Goal: Task Accomplishment & Management: Use online tool/utility

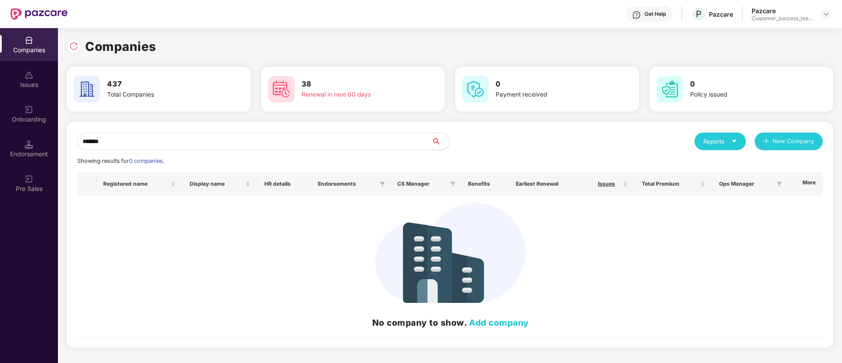
click at [170, 144] on input "******" at bounding box center [254, 142] width 354 height 18
type input "*"
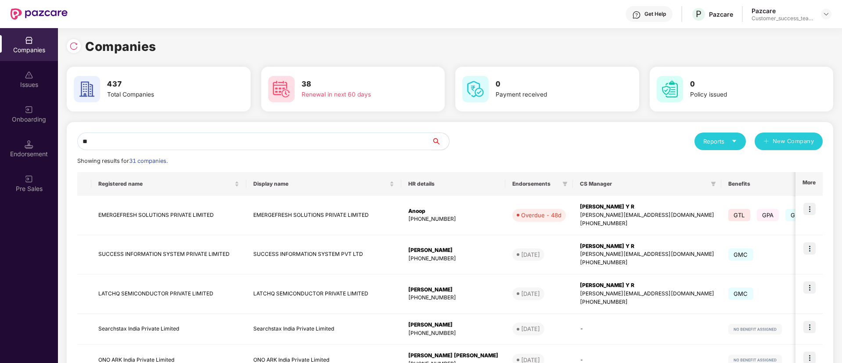
type input "*"
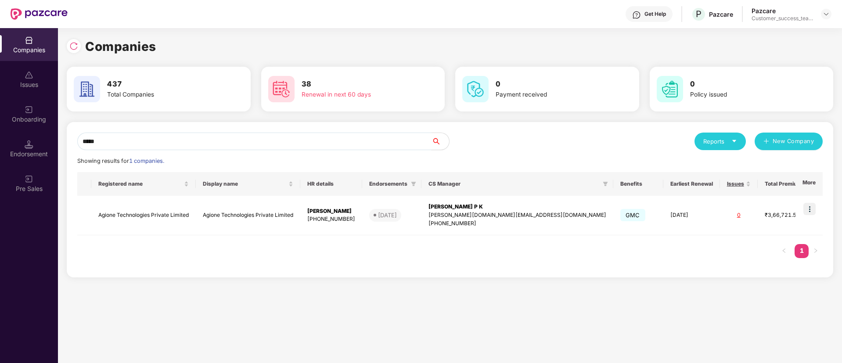
type input "*****"
click at [33, 118] on div "Onboarding" at bounding box center [29, 119] width 58 height 9
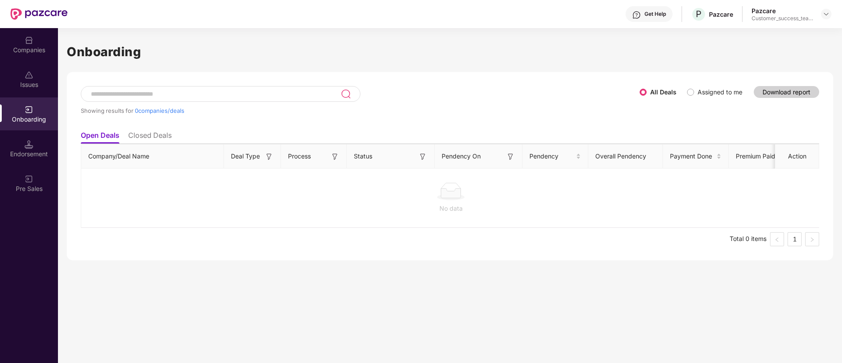
click at [208, 101] on div at bounding box center [221, 94] width 280 height 16
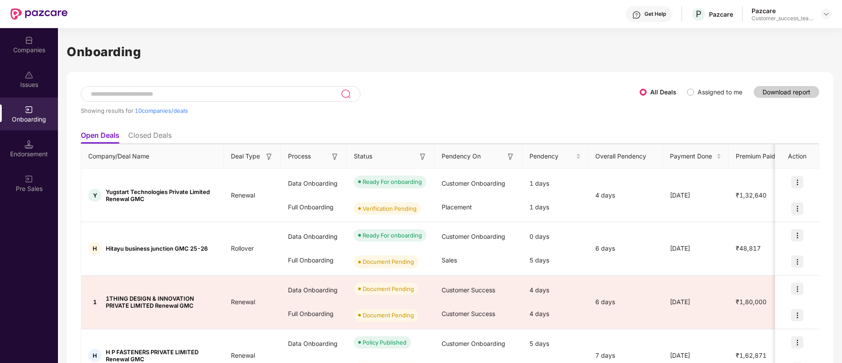
click at [209, 91] on input at bounding box center [215, 93] width 251 height 7
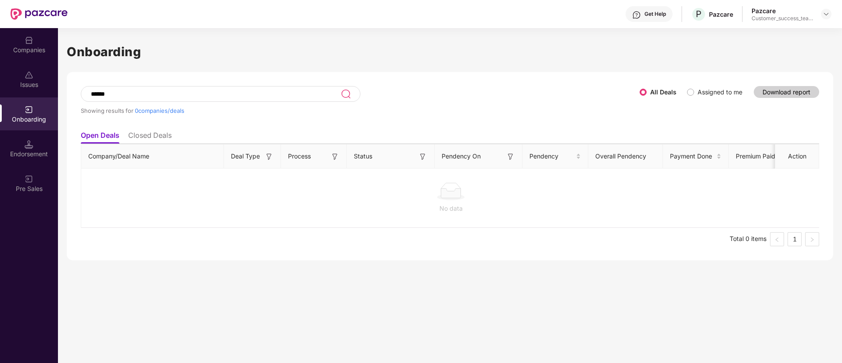
type input "******"
click at [34, 36] on div "Companies" at bounding box center [29, 44] width 58 height 33
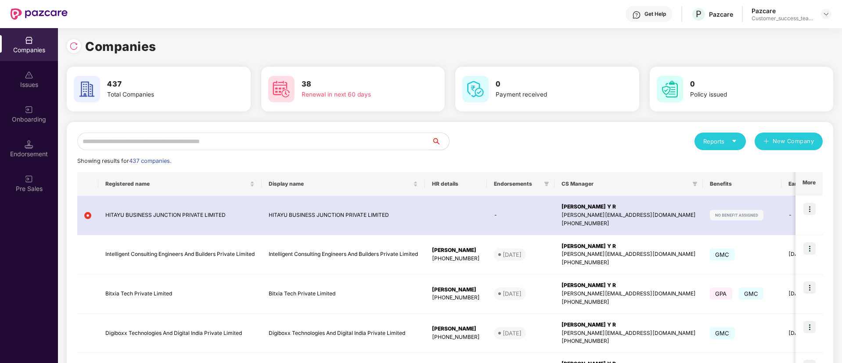
click at [227, 143] on input "text" at bounding box center [254, 142] width 354 height 18
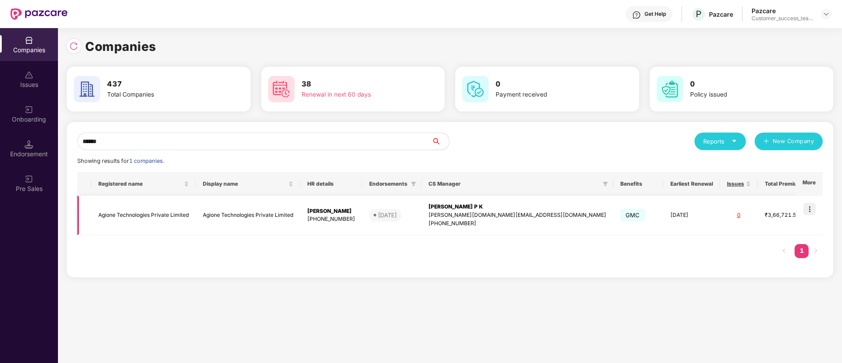
type input "******"
click at [811, 206] on img at bounding box center [809, 209] width 12 height 12
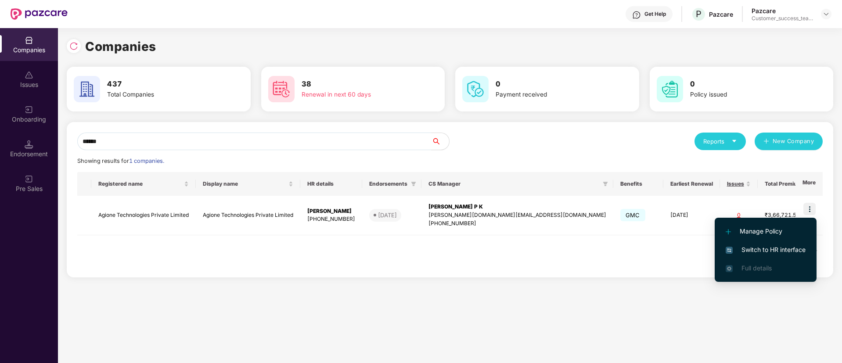
click at [793, 250] on span "Switch to HR interface" at bounding box center [765, 250] width 80 height 10
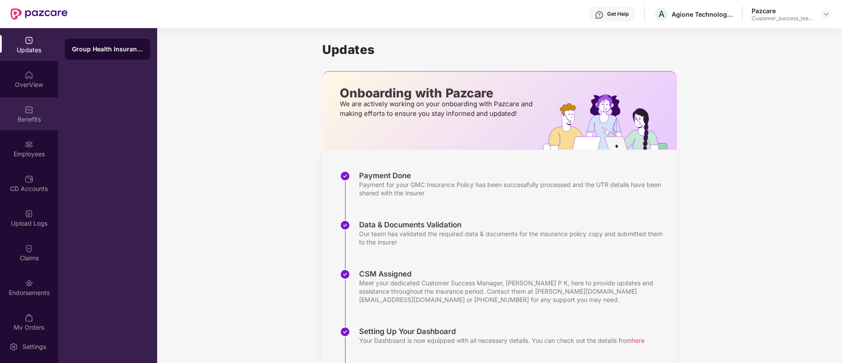
click at [26, 113] on img at bounding box center [29, 109] width 9 height 9
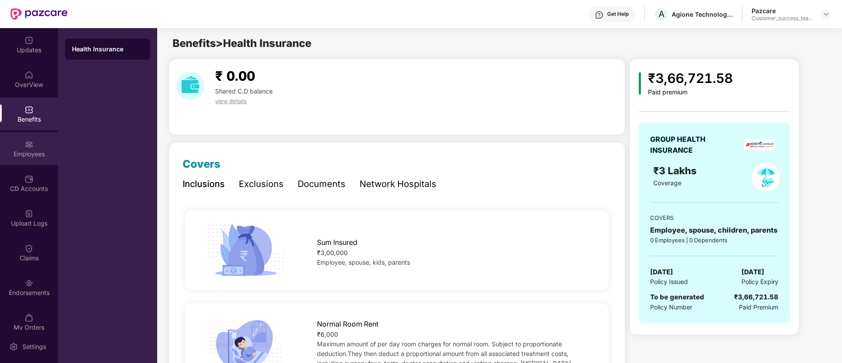
click at [28, 146] on img at bounding box center [29, 144] width 9 height 9
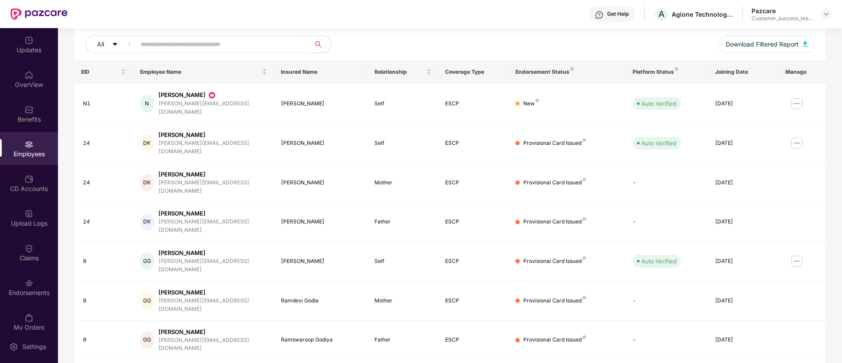
scroll to position [176, 0]
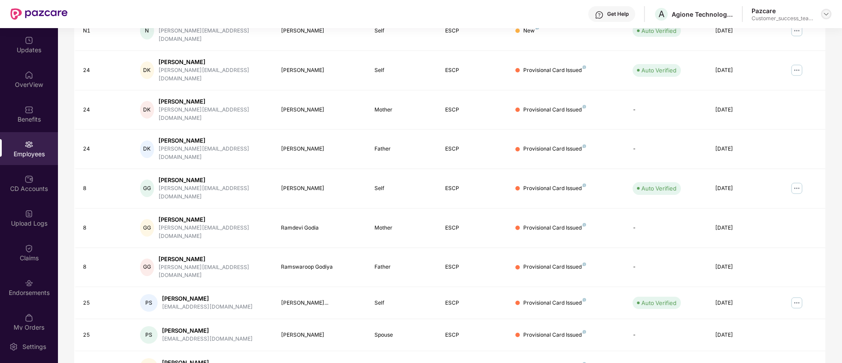
click at [826, 13] on img at bounding box center [825, 14] width 7 height 7
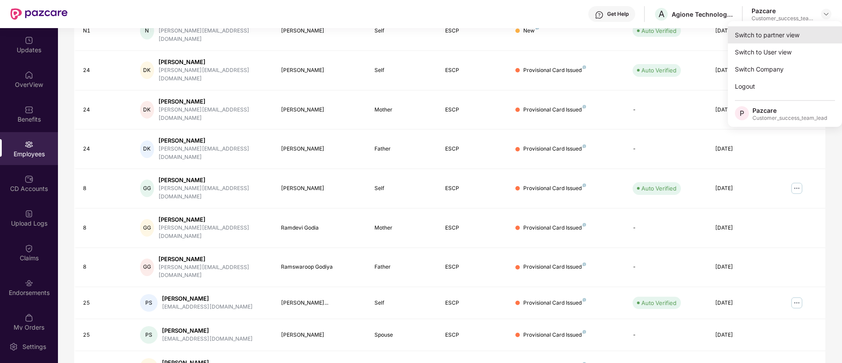
click at [808, 37] on div "Switch to partner view" at bounding box center [785, 34] width 114 height 17
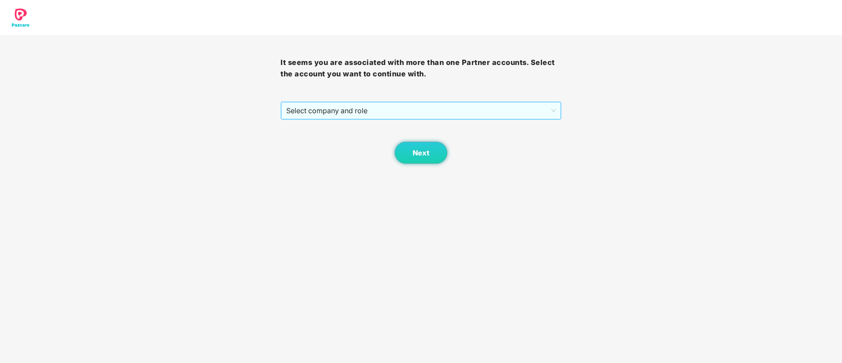
click at [324, 116] on span "Select company and role" at bounding box center [420, 110] width 269 height 17
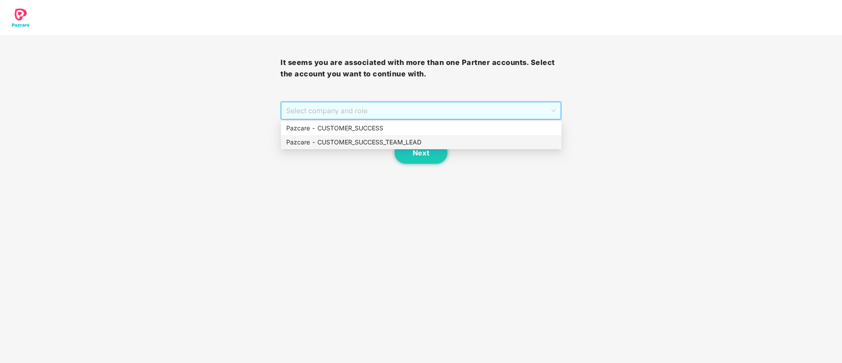
click at [322, 143] on div "Pazcare - CUSTOMER_SUCCESS_TEAM_LEAD" at bounding box center [421, 142] width 270 height 10
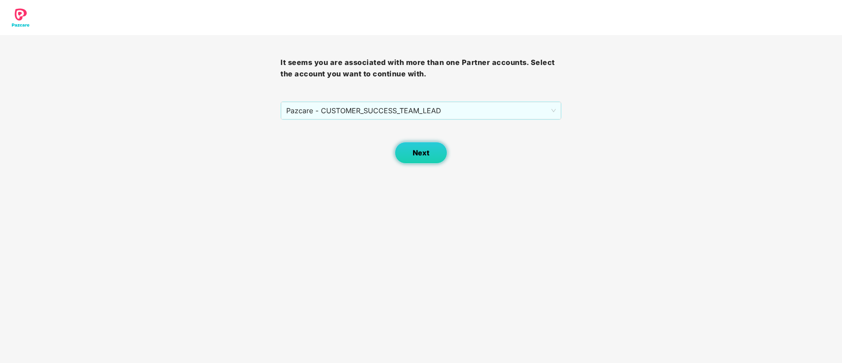
click at [425, 157] on span "Next" at bounding box center [421, 153] width 17 height 8
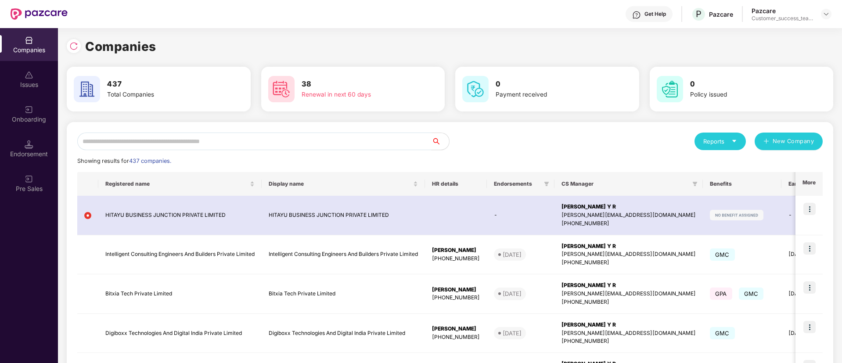
click at [342, 135] on input "text" at bounding box center [254, 142] width 354 height 18
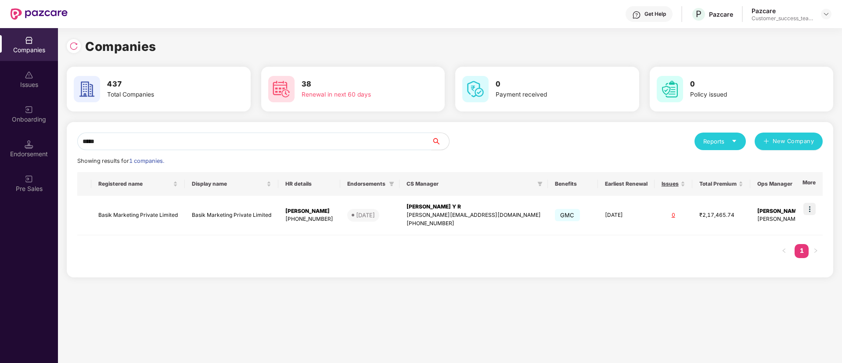
click at [303, 142] on input "*****" at bounding box center [254, 142] width 354 height 18
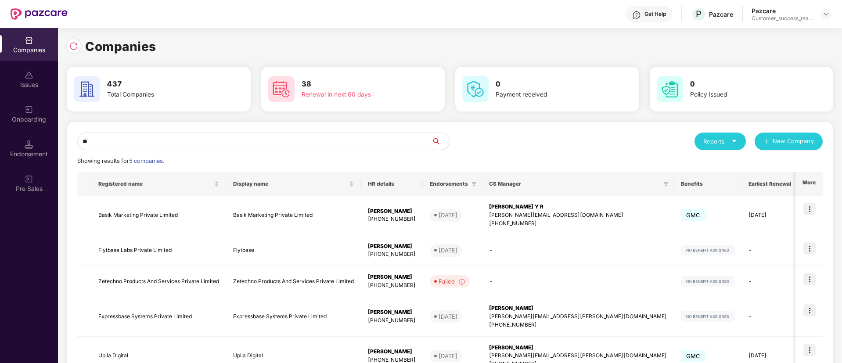
type input "*"
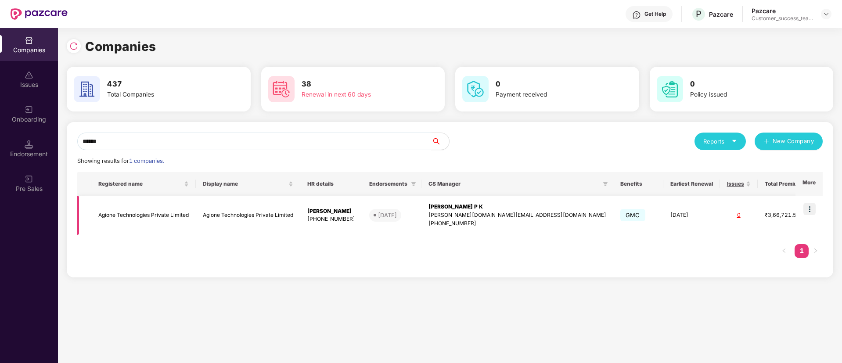
type input "******"
click at [323, 217] on div "[PHONE_NUMBER]" at bounding box center [331, 219] width 48 height 8
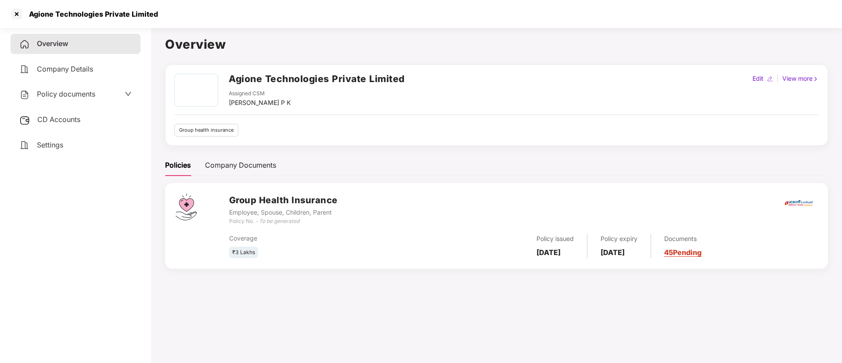
click at [109, 93] on div "Policy documents" at bounding box center [75, 94] width 112 height 11
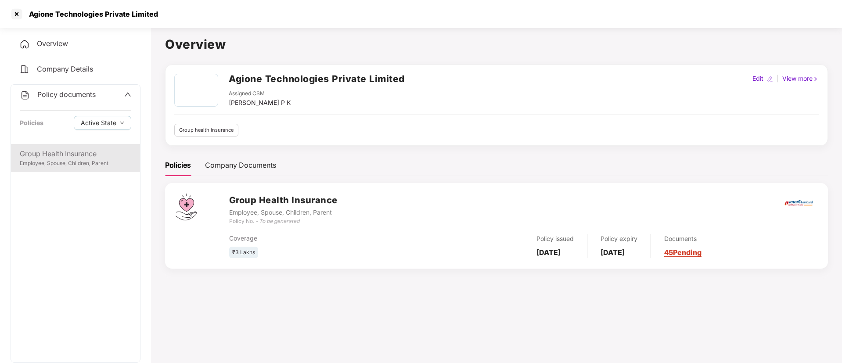
click at [111, 161] on div "Employee, Spouse, Children, Parent" at bounding box center [75, 163] width 111 height 8
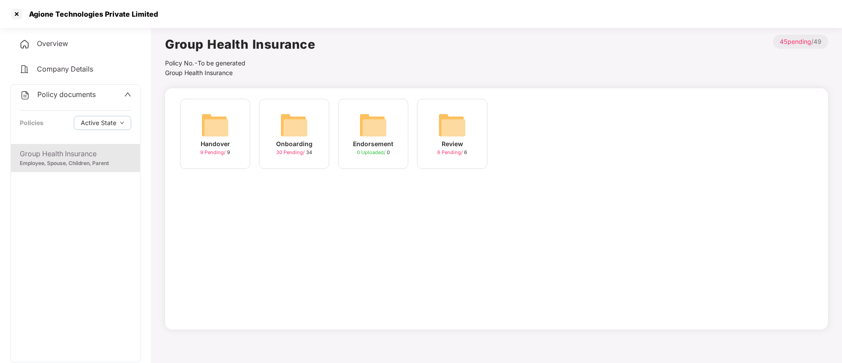
click at [292, 153] on span "30 Pending /" at bounding box center [291, 152] width 30 height 6
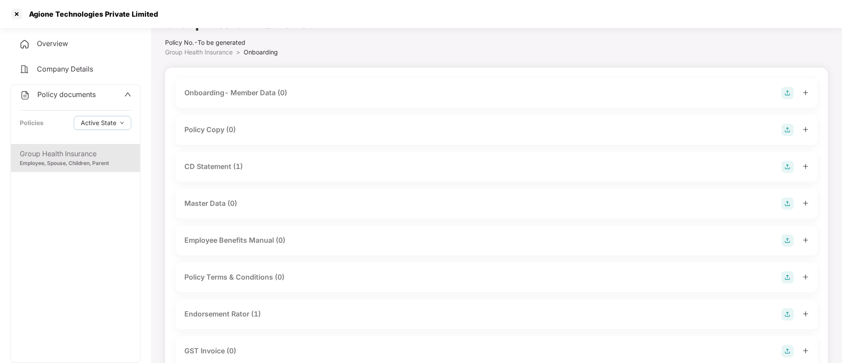
scroll to position [0, 0]
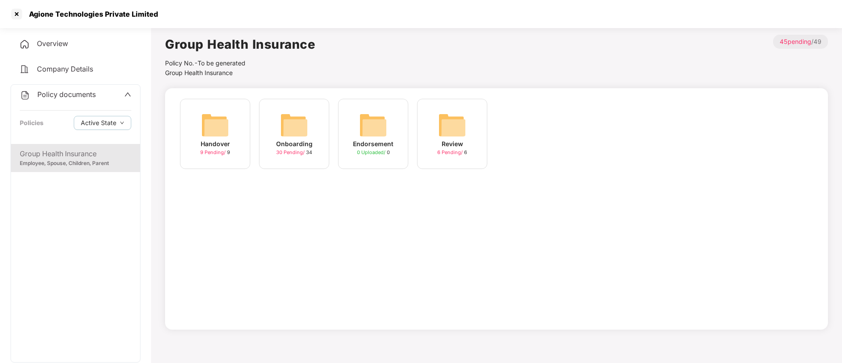
click at [221, 154] on span "9 Pending /" at bounding box center [213, 152] width 27 height 6
click at [216, 155] on span "9 Pending /" at bounding box center [213, 152] width 27 height 6
click at [18, 16] on div at bounding box center [17, 14] width 14 height 14
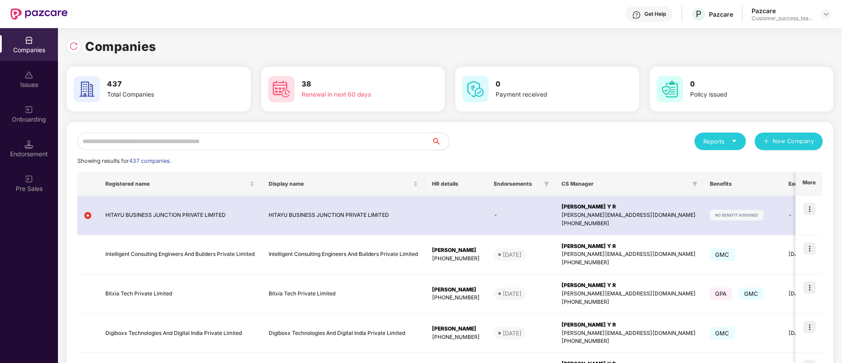
click at [285, 140] on input "text" at bounding box center [254, 142] width 354 height 18
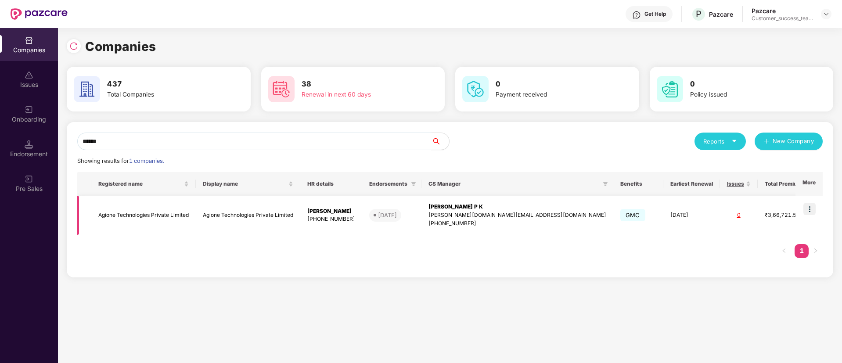
type input "******"
click at [345, 219] on div "[PHONE_NUMBER]" at bounding box center [331, 219] width 48 height 8
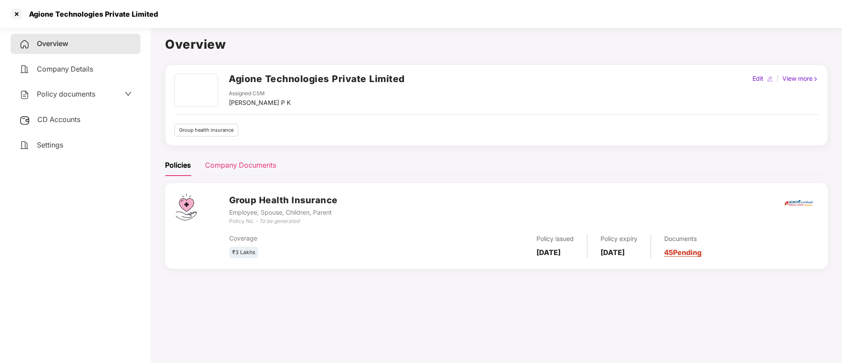
click at [255, 162] on div "Company Documents" at bounding box center [240, 165] width 71 height 11
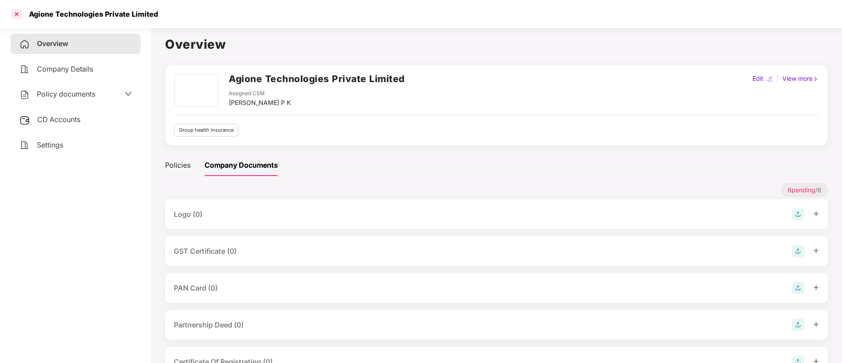
click at [20, 15] on div at bounding box center [17, 14] width 14 height 14
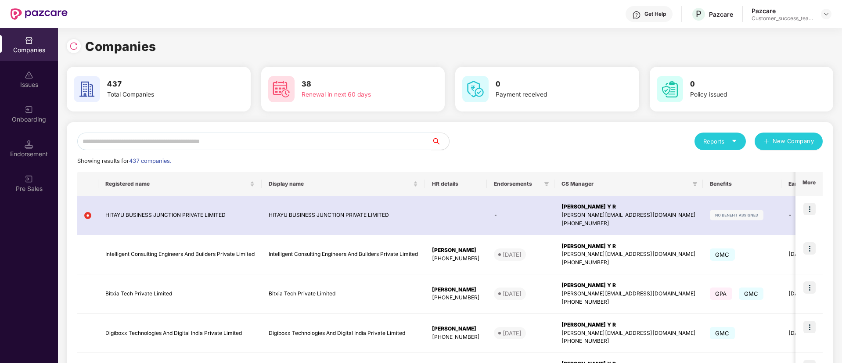
click at [220, 147] on input "text" at bounding box center [254, 142] width 354 height 18
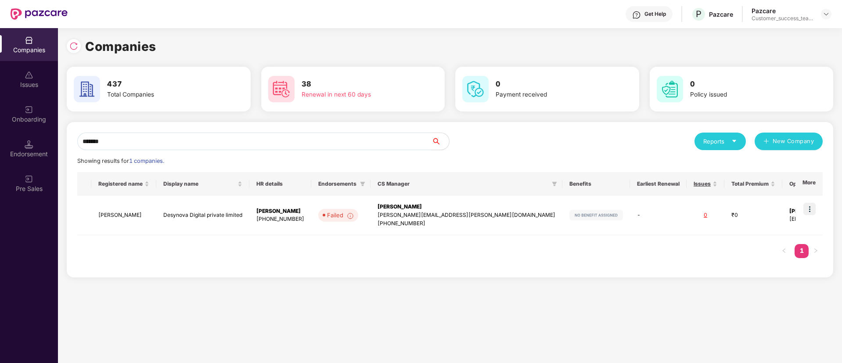
type input "********"
click at [243, 212] on td "Desynova Digital private limited" at bounding box center [202, 215] width 93 height 39
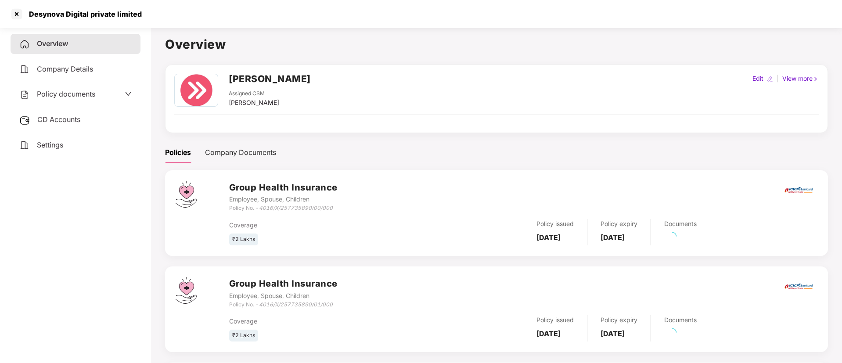
click at [89, 95] on span "Policy documents" at bounding box center [66, 94] width 58 height 9
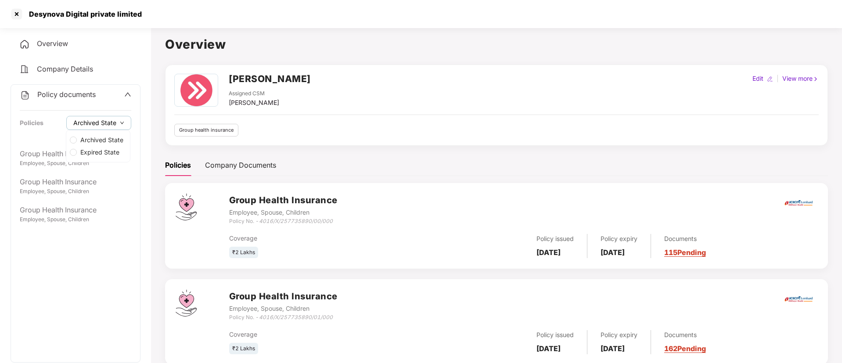
click at [95, 130] on div "Archived State Expired State" at bounding box center [98, 146] width 65 height 32
click at [95, 151] on span "Expired State" at bounding box center [100, 152] width 46 height 10
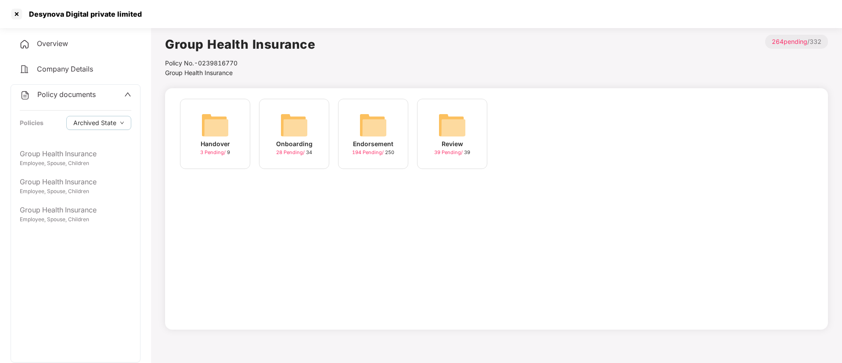
click at [107, 92] on div "Policy documents" at bounding box center [75, 94] width 111 height 11
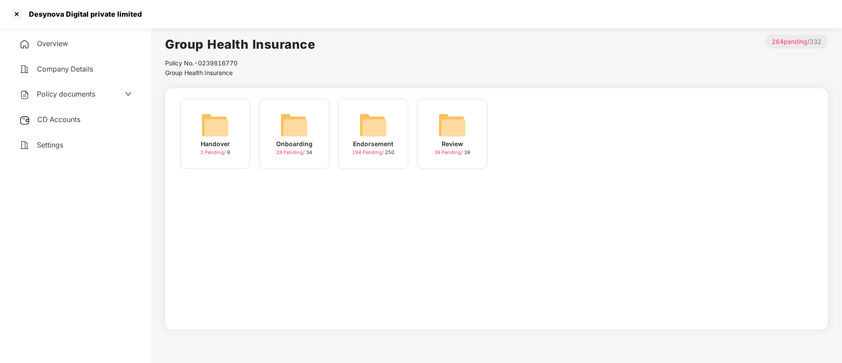
click at [99, 126] on div "CD Accounts" at bounding box center [76, 120] width 130 height 20
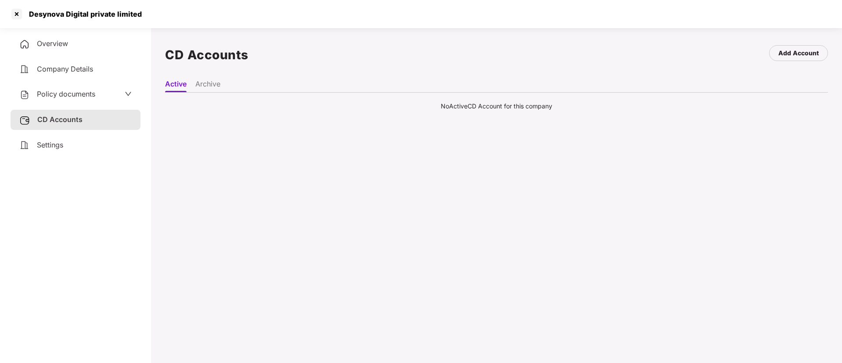
click at [215, 84] on li "Archive" at bounding box center [207, 85] width 25 height 13
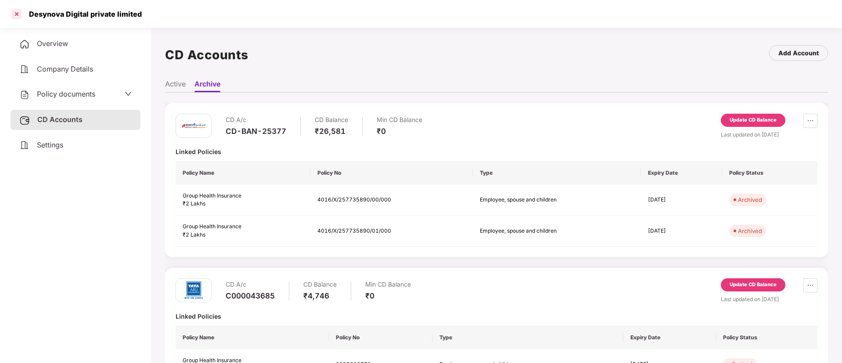
click at [17, 18] on div at bounding box center [17, 14] width 14 height 14
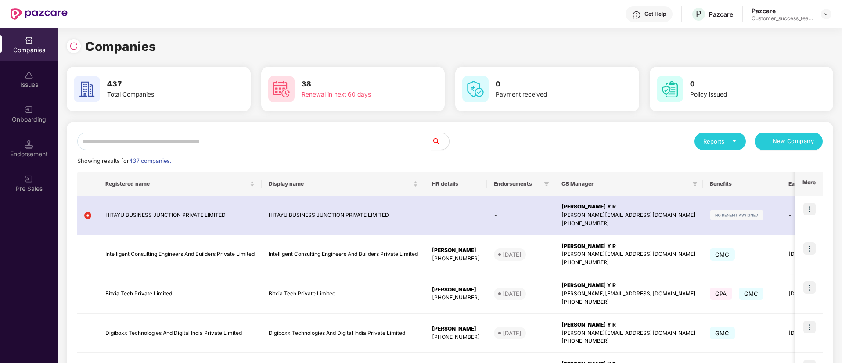
click at [393, 136] on input "text" at bounding box center [254, 142] width 354 height 18
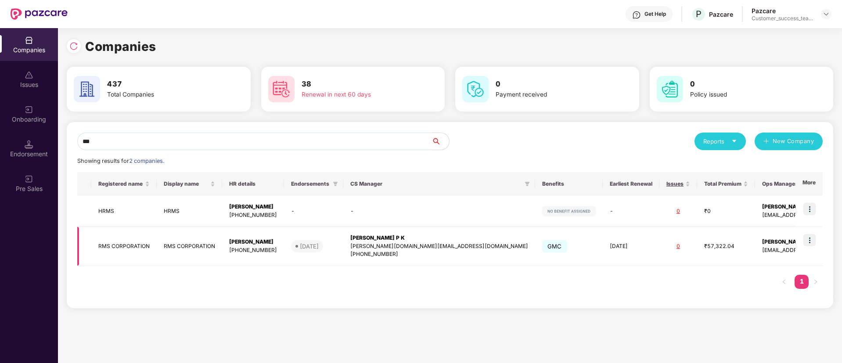
type input "***"
click at [813, 237] on img at bounding box center [809, 240] width 12 height 12
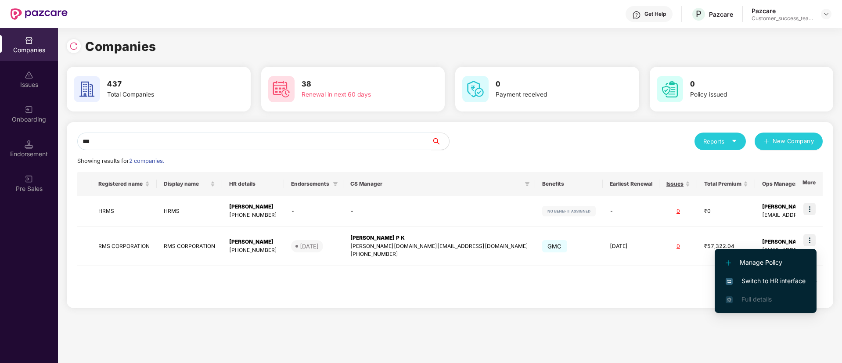
click at [800, 280] on span "Switch to HR interface" at bounding box center [765, 281] width 80 height 10
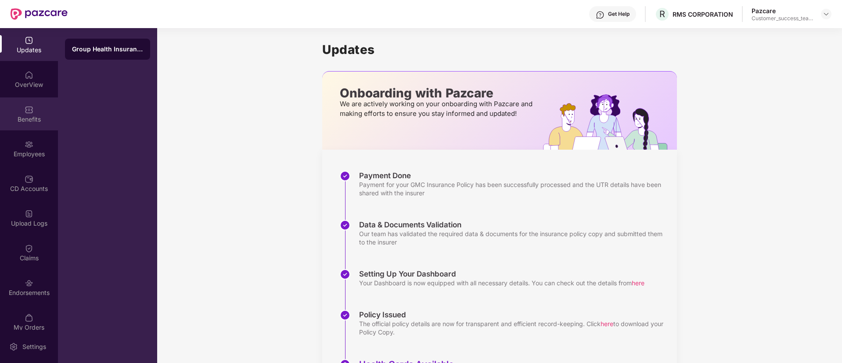
click at [20, 119] on div "Benefits" at bounding box center [29, 119] width 58 height 9
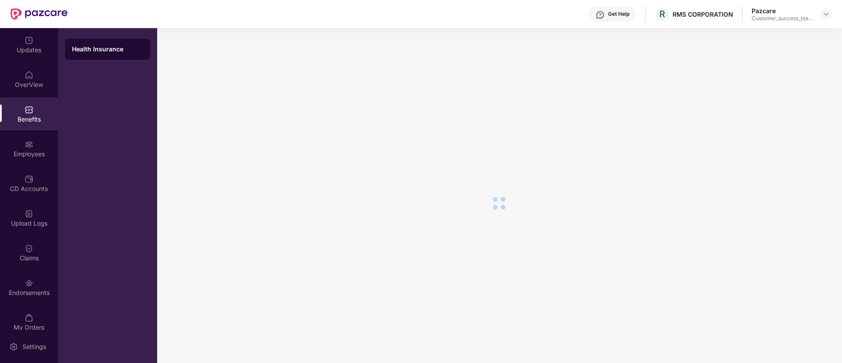
click at [31, 152] on div "Employees" at bounding box center [29, 154] width 58 height 9
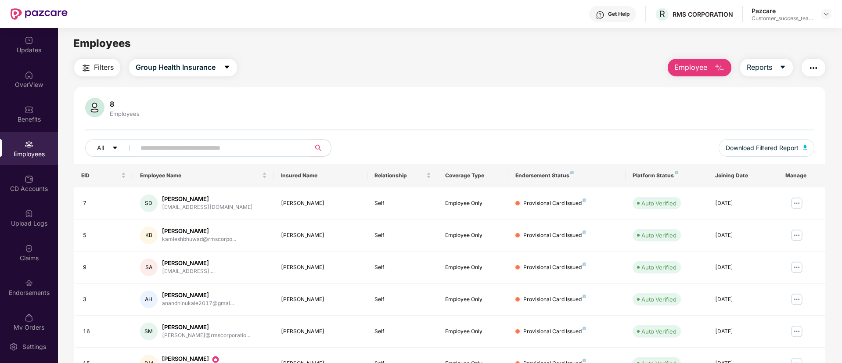
click at [809, 65] on img "button" at bounding box center [813, 68] width 11 height 11
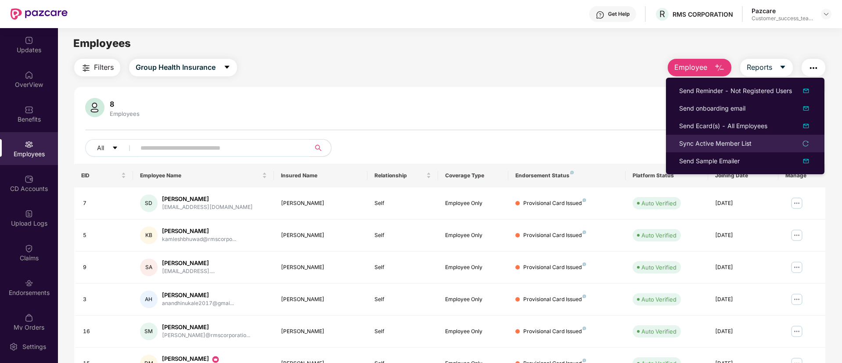
click at [764, 144] on div "Sync Active Member List" at bounding box center [745, 144] width 132 height 10
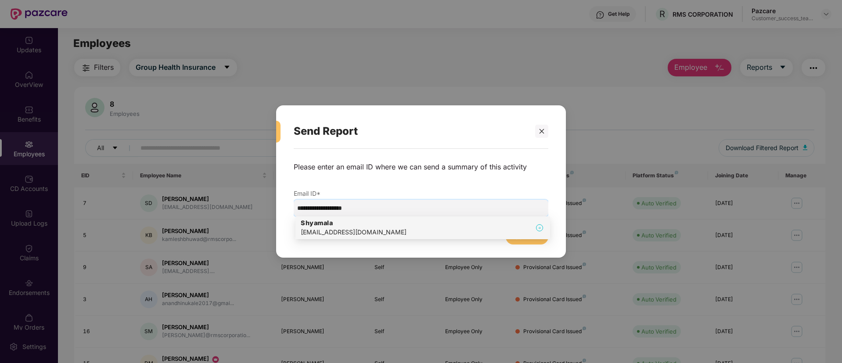
click at [396, 233] on div "[PERSON_NAME] [PERSON_NAME][EMAIL_ADDRESS][DOMAIN_NAME]" at bounding box center [423, 228] width 244 height 18
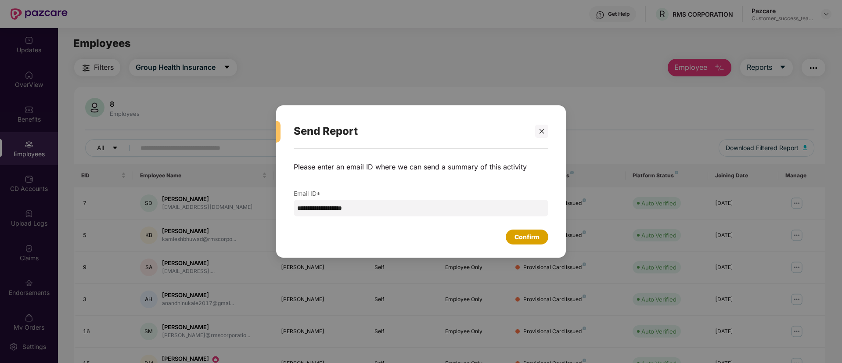
click at [548, 230] on div "Confirm" at bounding box center [527, 237] width 43 height 15
click at [535, 239] on div "Confirm" at bounding box center [526, 237] width 25 height 10
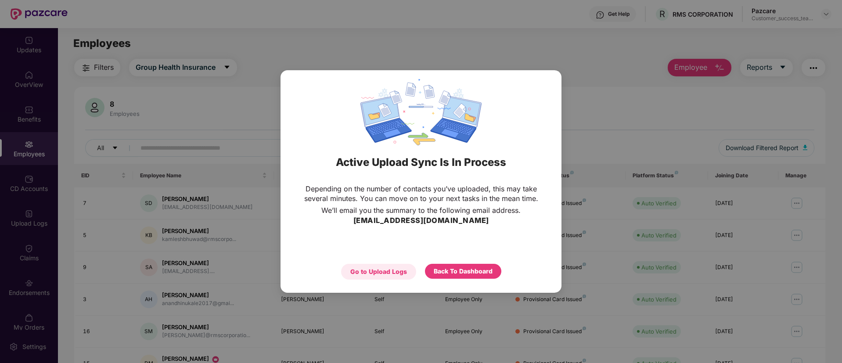
click at [357, 273] on div "Go to Upload Logs" at bounding box center [378, 272] width 57 height 10
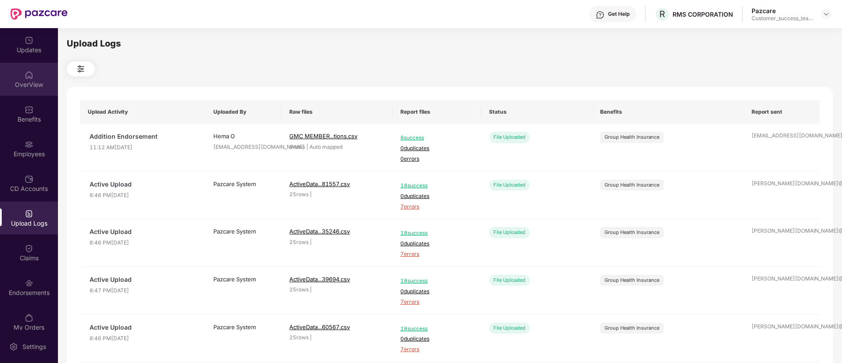
click at [20, 90] on div "OverView" at bounding box center [29, 79] width 58 height 33
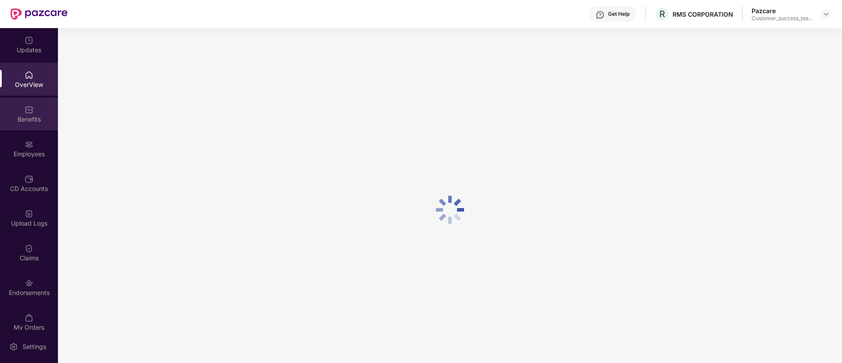
click at [23, 118] on div "Benefits" at bounding box center [29, 119] width 58 height 9
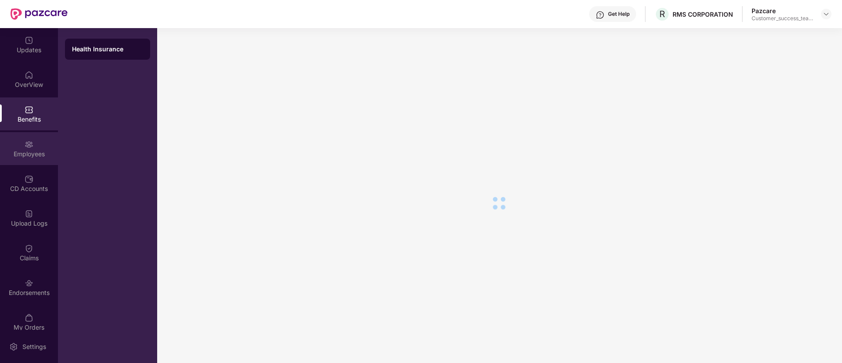
click at [25, 145] on img at bounding box center [29, 144] width 9 height 9
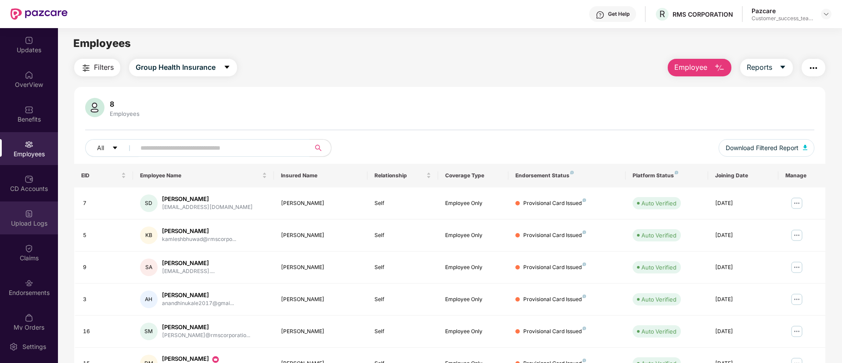
click at [37, 217] on div "Upload Logs" at bounding box center [29, 217] width 58 height 33
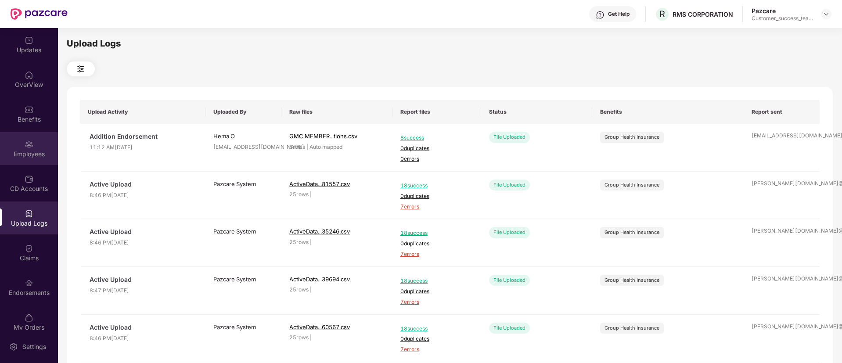
click at [36, 156] on div "Employees" at bounding box center [29, 154] width 58 height 9
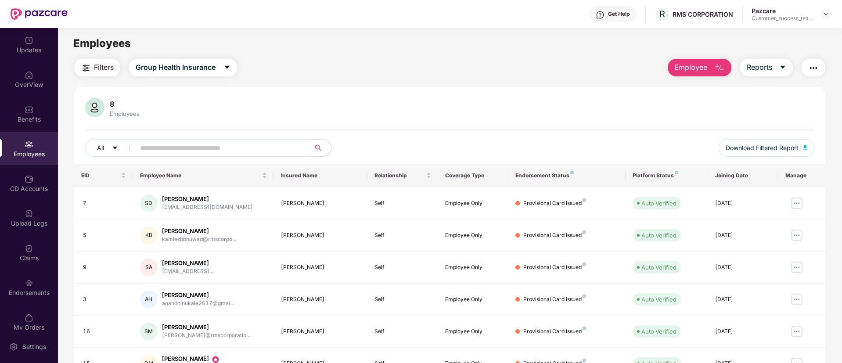
click at [812, 65] on img "button" at bounding box center [813, 68] width 11 height 11
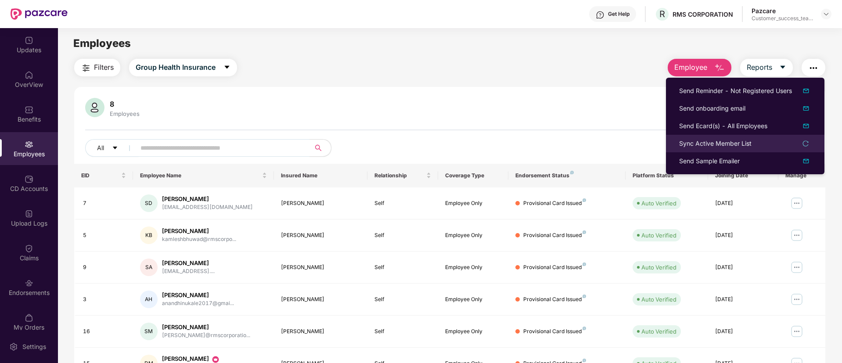
click at [754, 150] on li "Sync Active Member List" at bounding box center [745, 144] width 158 height 18
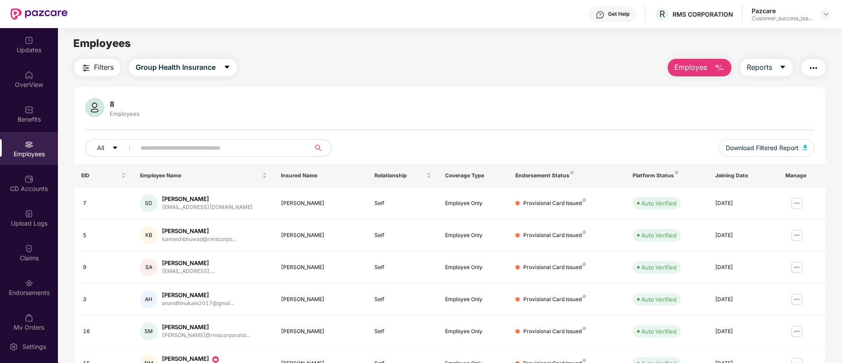
click at [813, 68] on img "button" at bounding box center [813, 68] width 11 height 11
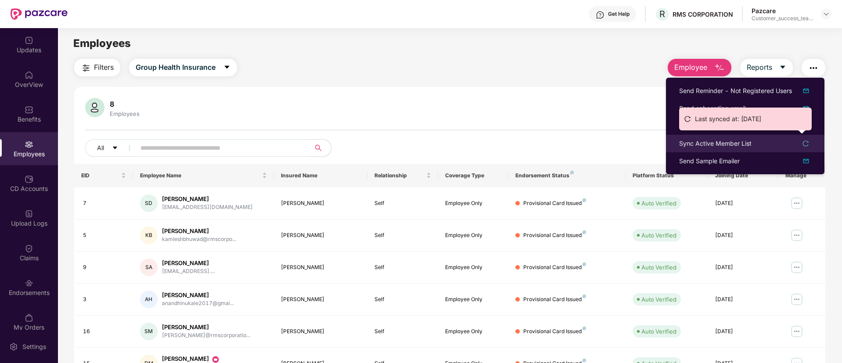
click at [754, 144] on div "Sync Active Member List" at bounding box center [745, 144] width 132 height 10
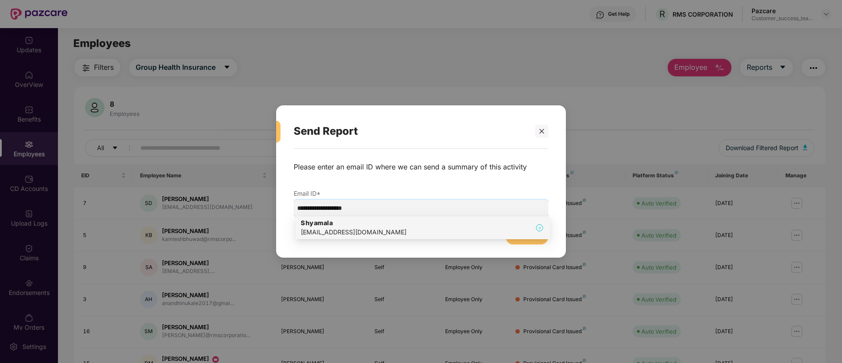
click at [440, 231] on div "[PERSON_NAME] [PERSON_NAME][EMAIL_ADDRESS][DOMAIN_NAME]" at bounding box center [423, 228] width 244 height 18
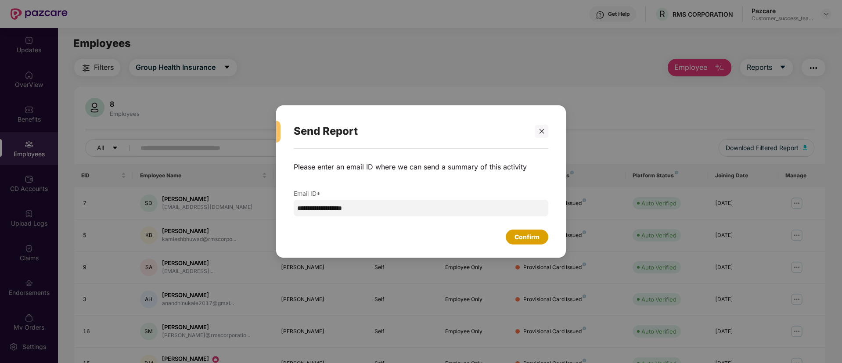
click at [526, 232] on div "Confirm" at bounding box center [526, 237] width 25 height 10
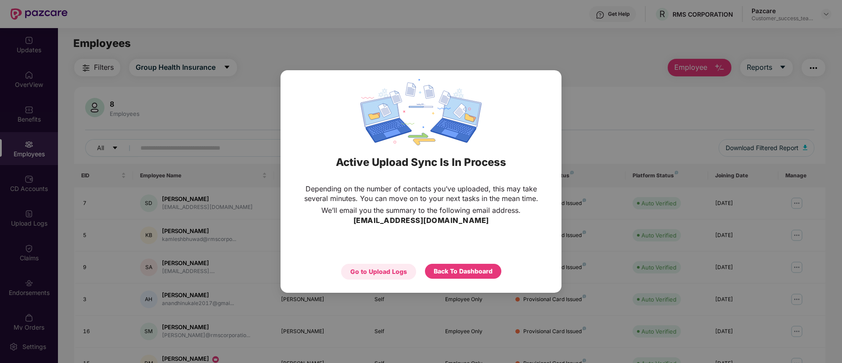
click at [395, 277] on div "Go to Upload Logs" at bounding box center [378, 272] width 75 height 16
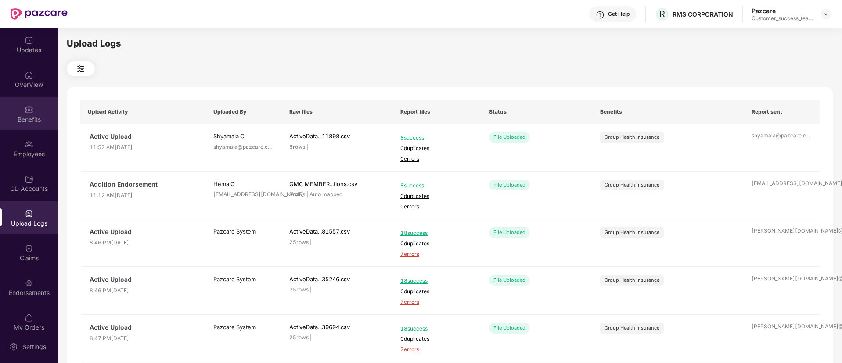
click at [25, 118] on div "Benefits" at bounding box center [29, 119] width 58 height 9
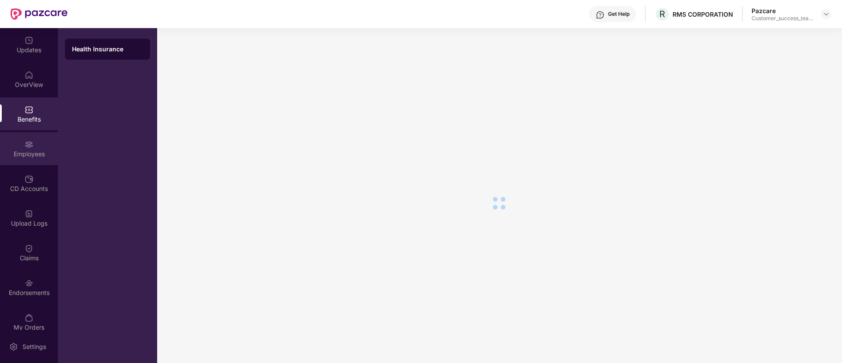
click at [36, 153] on div "Employees" at bounding box center [29, 154] width 58 height 9
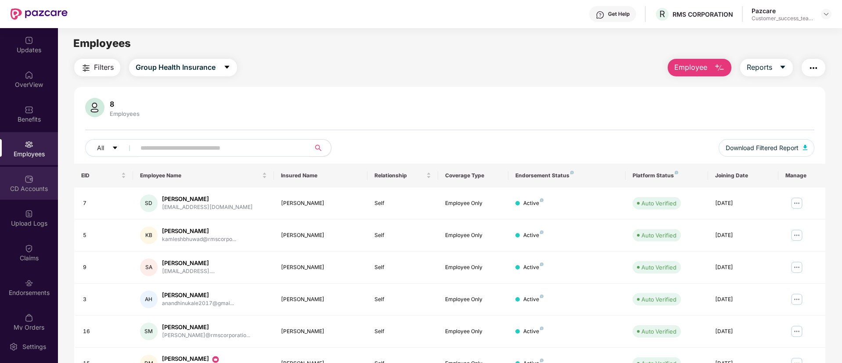
click at [25, 194] on div "CD Accounts" at bounding box center [29, 183] width 58 height 33
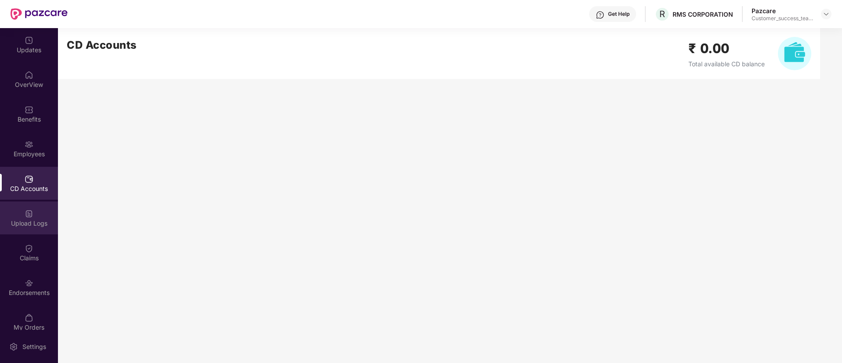
click at [26, 214] on img at bounding box center [29, 213] width 9 height 9
